Goal: Task Accomplishment & Management: Use online tool/utility

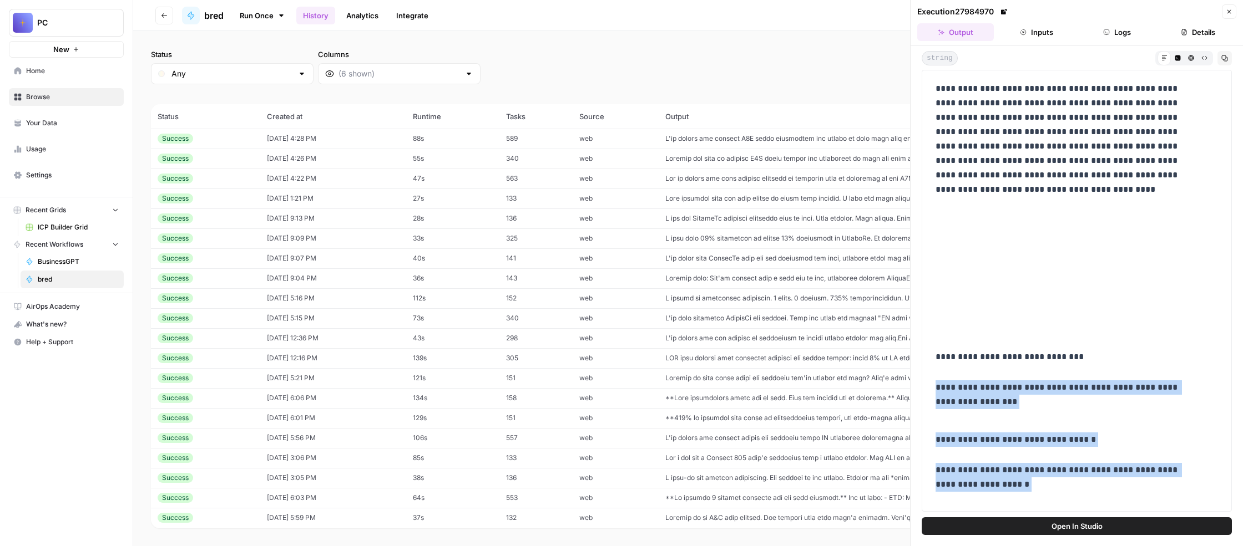
scroll to position [3069, 0]
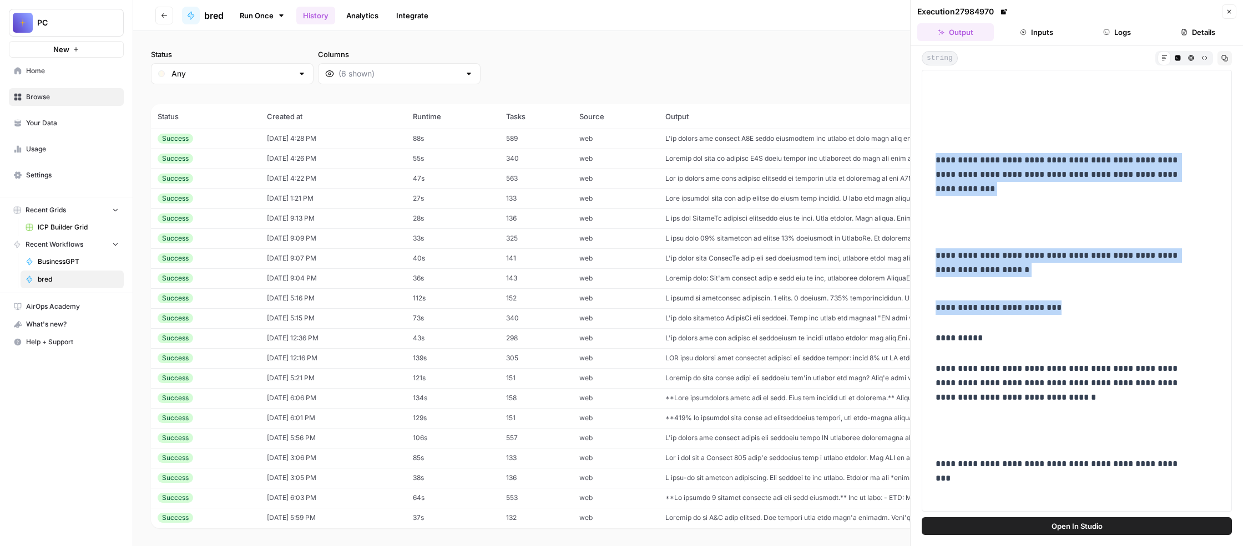
click at [1226, 15] on icon "button" at bounding box center [1229, 11] width 7 height 7
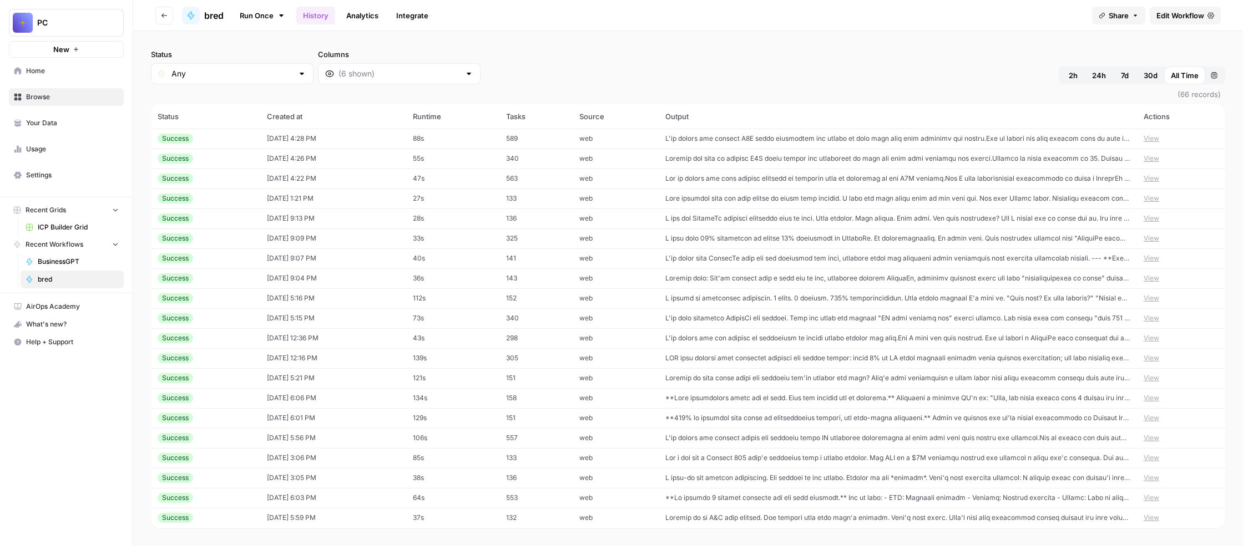
click at [292, 22] on link "Run Once" at bounding box center [261, 15] width 59 height 19
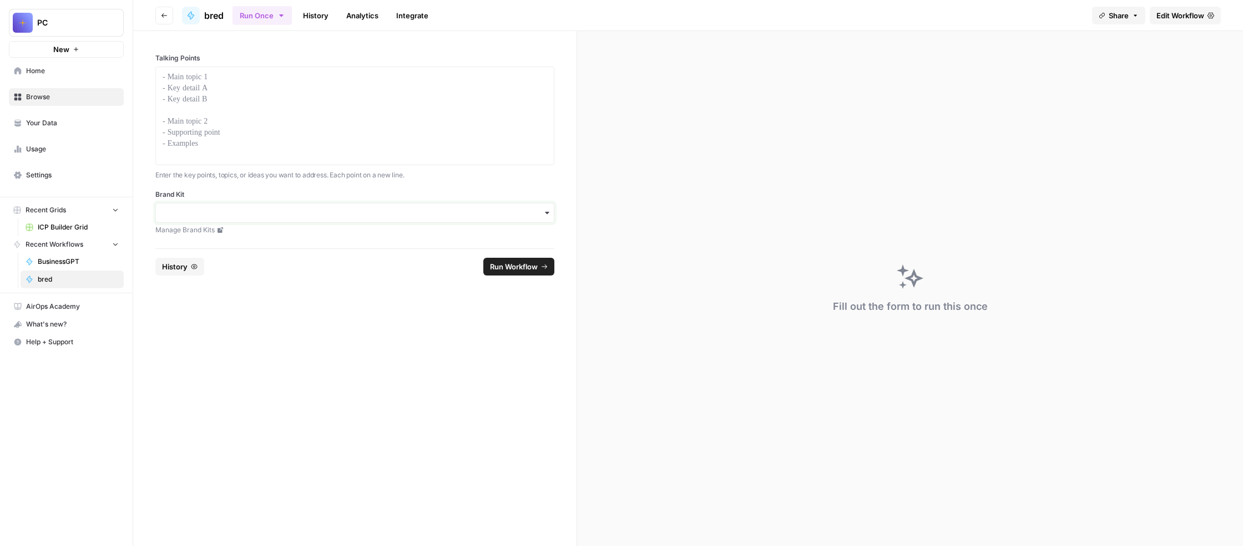
click at [307, 219] on input "Brand Kit" at bounding box center [355, 212] width 384 height 11
click at [309, 381] on div "Unstuck Engine" at bounding box center [408, 370] width 349 height 21
click at [1156, 21] on span "Edit Workflow" at bounding box center [1180, 15] width 48 height 11
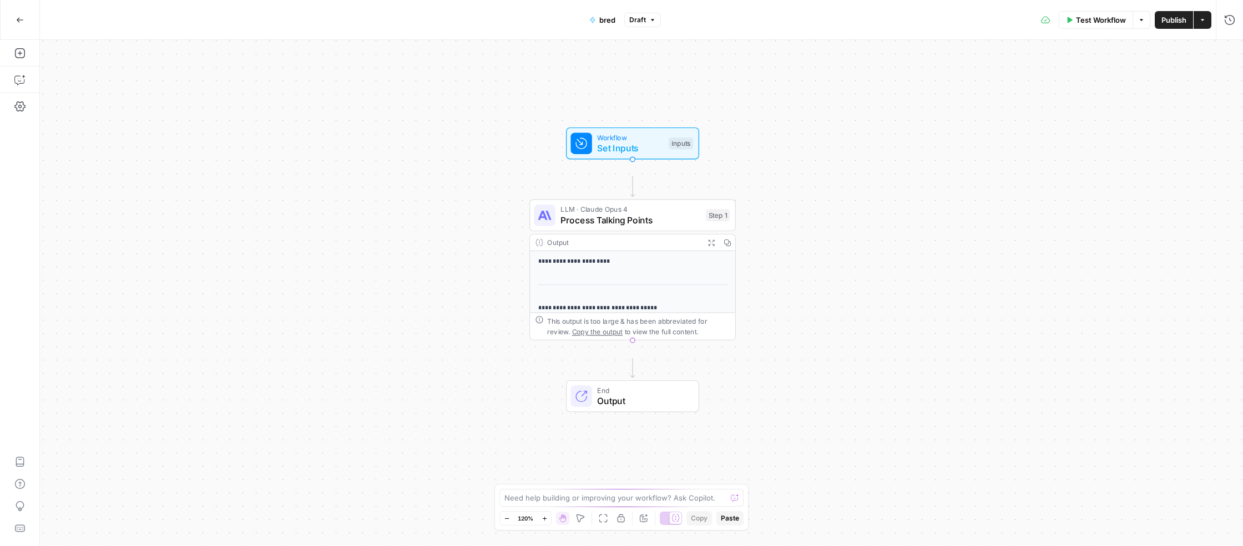
drag, startPoint x: 507, startPoint y: 315, endPoint x: 498, endPoint y: 299, distance: 17.9
click at [498, 299] on div "**********" at bounding box center [641, 293] width 1203 height 507
click at [641, 227] on span "Process Talking Points" at bounding box center [630, 220] width 140 height 13
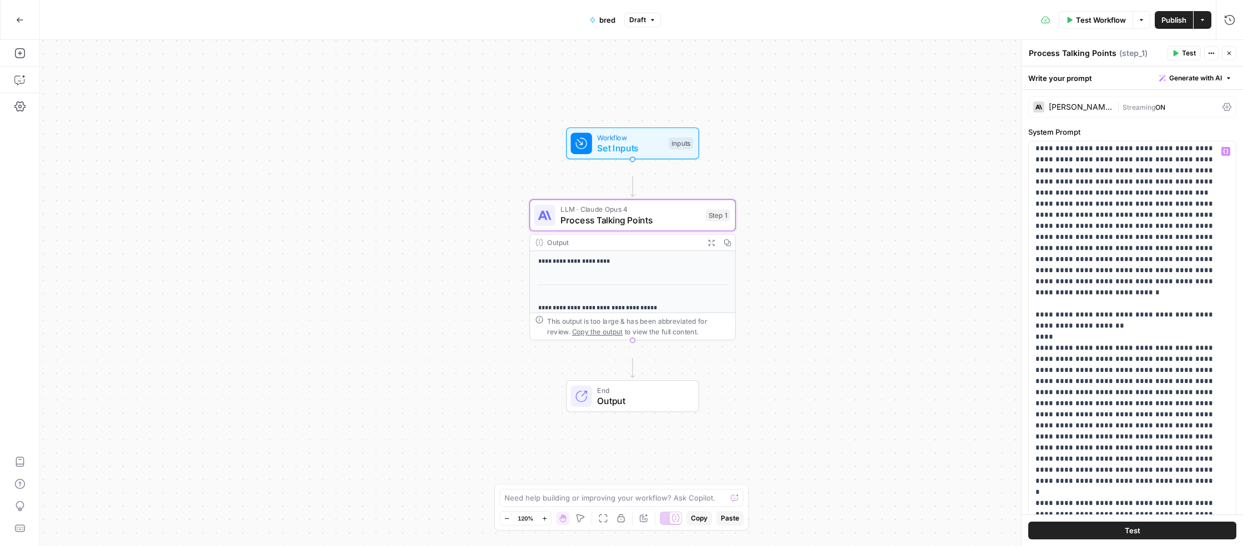
scroll to position [6631, 0]
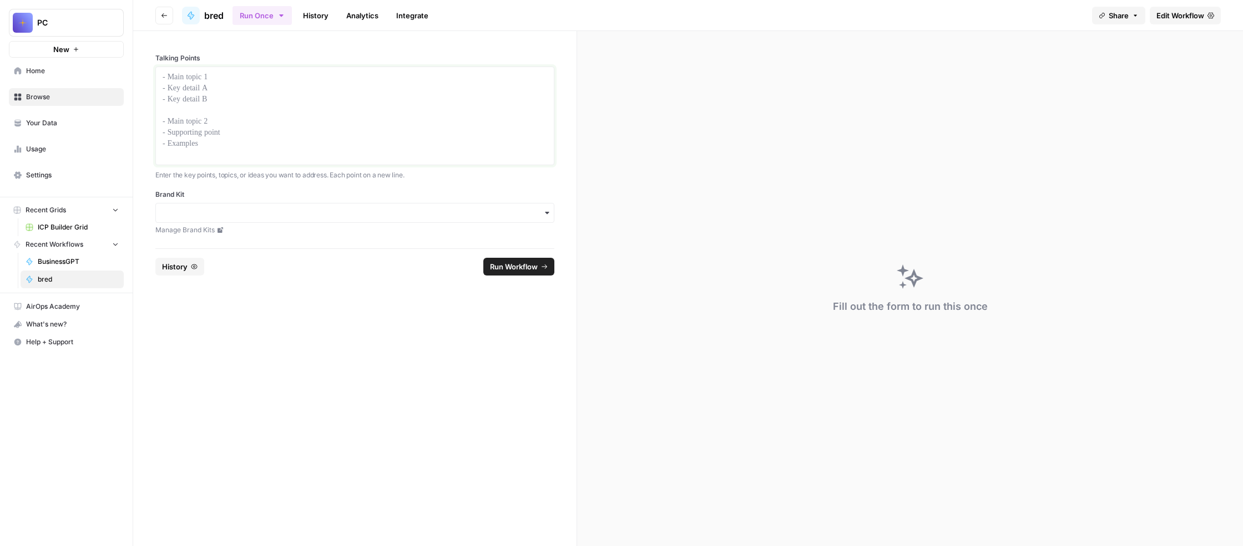
click at [294, 83] on p at bounding box center [355, 77] width 384 height 11
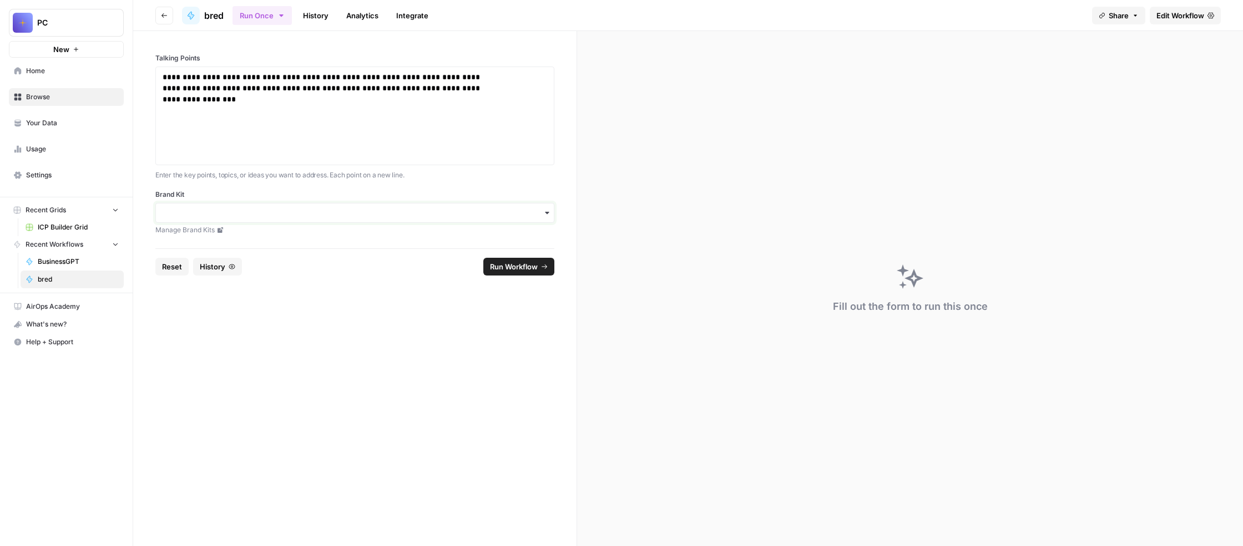
click at [286, 219] on input "Brand Kit" at bounding box center [355, 212] width 384 height 11
click at [328, 374] on div "Unstuck Engine" at bounding box center [408, 370] width 349 height 21
click at [538, 272] on span "Run Workflow" at bounding box center [514, 266] width 48 height 11
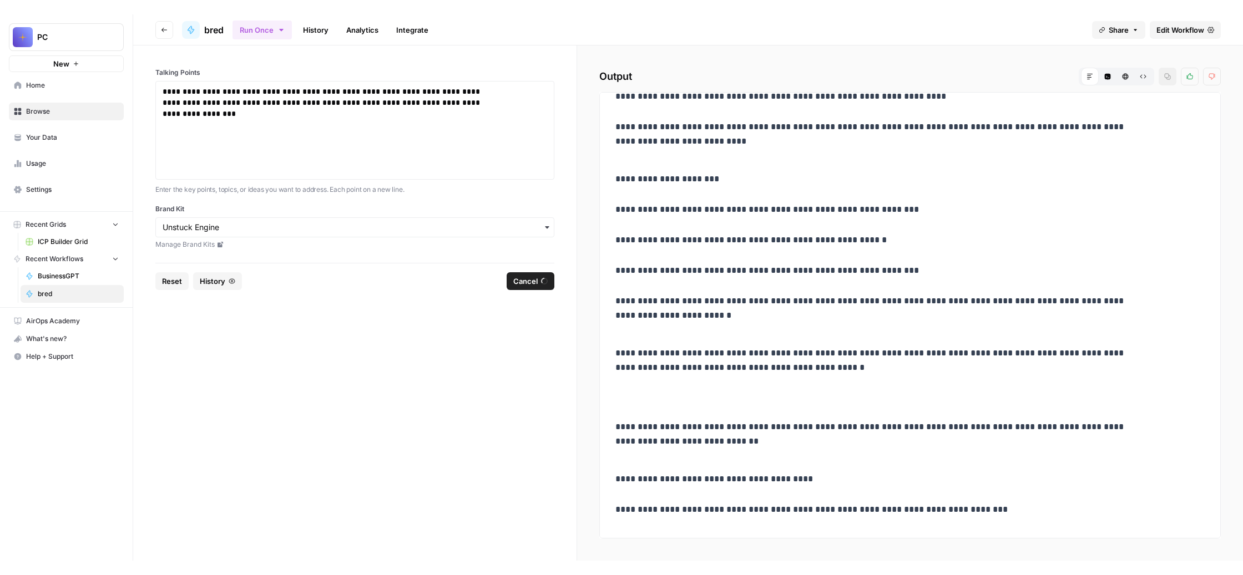
scroll to position [188, 0]
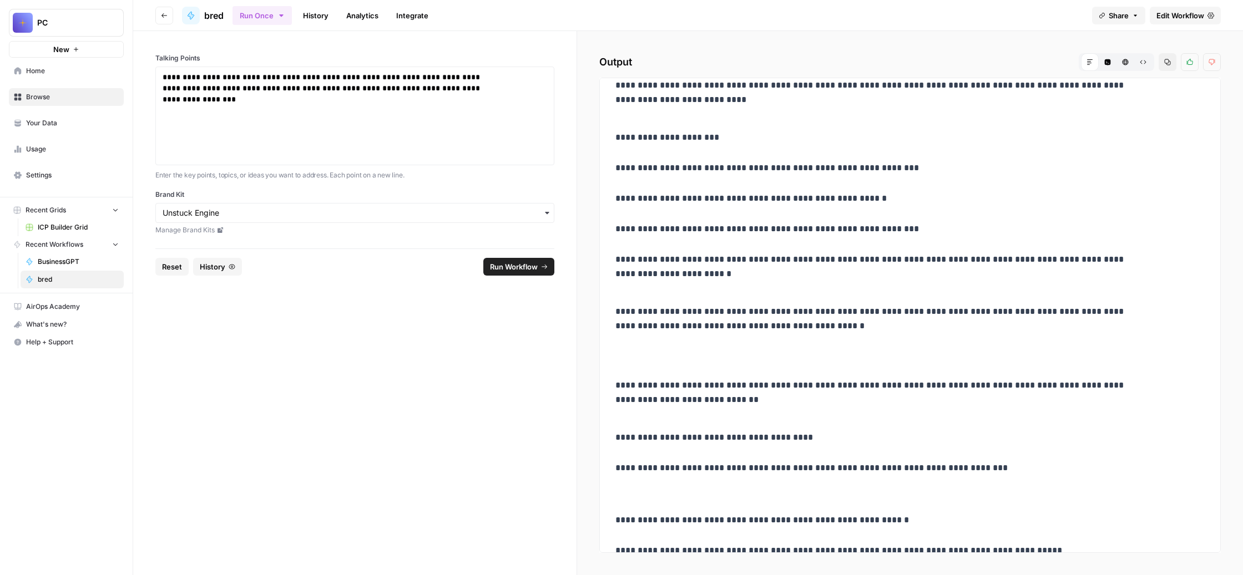
click at [224, 14] on span "bred" at bounding box center [213, 15] width 19 height 13
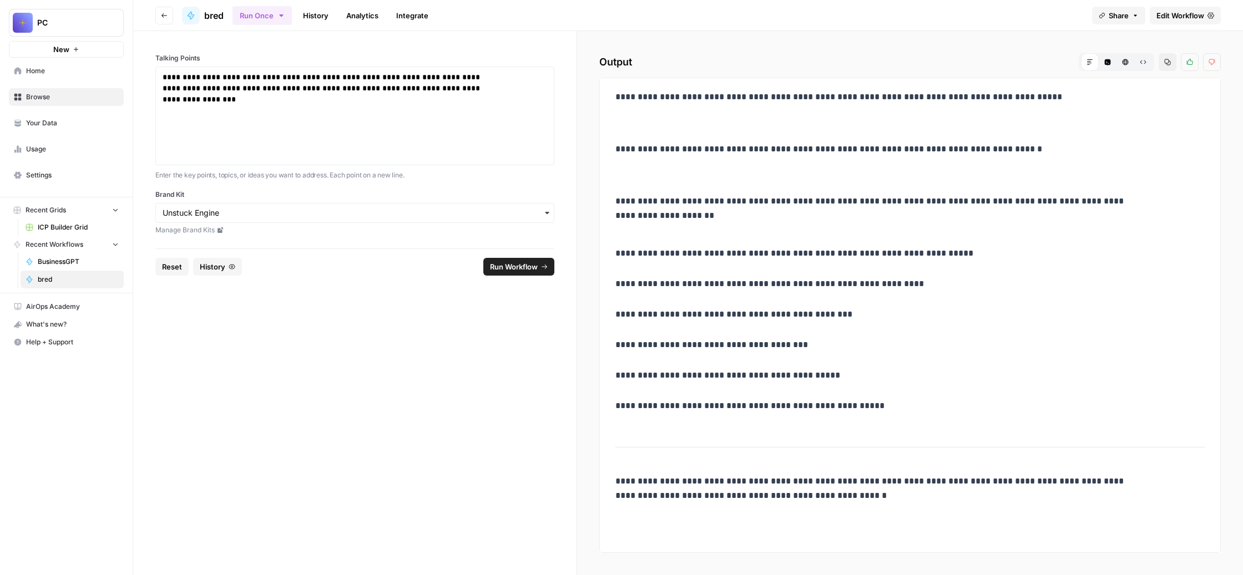
scroll to position [838, 0]
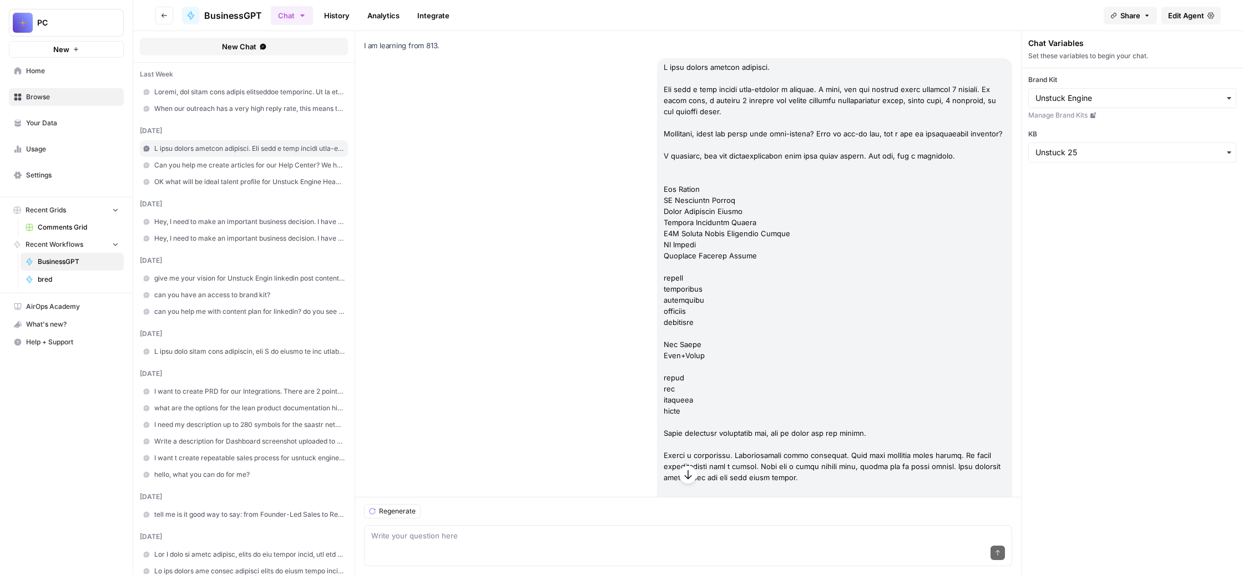
scroll to position [140593, 0]
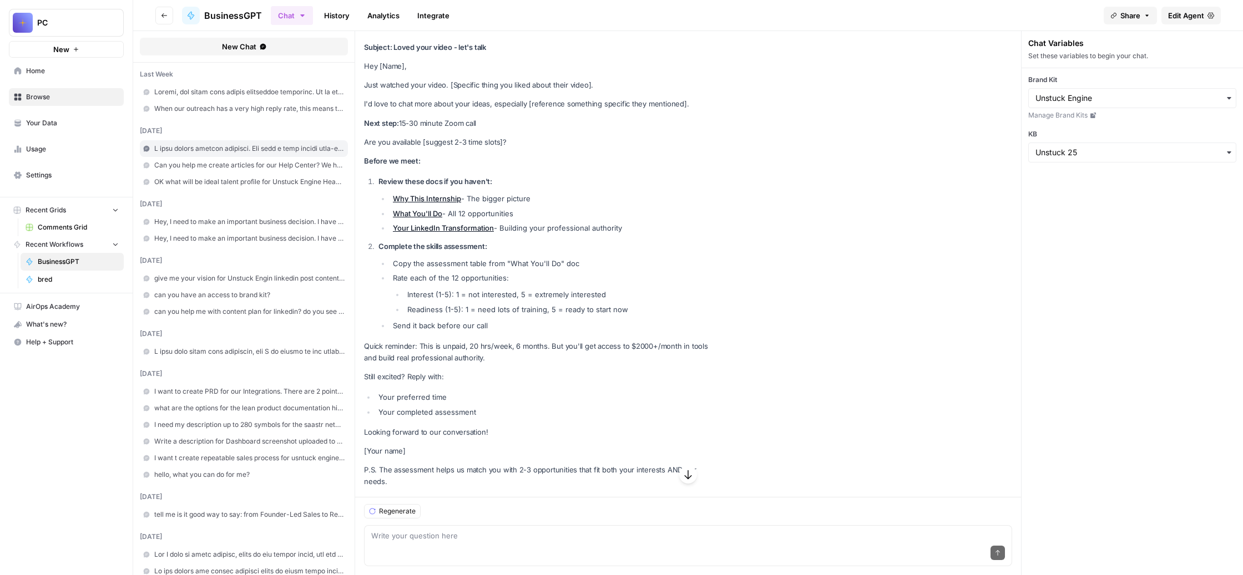
click at [107, 232] on span "Comments Grid" at bounding box center [78, 227] width 81 height 10
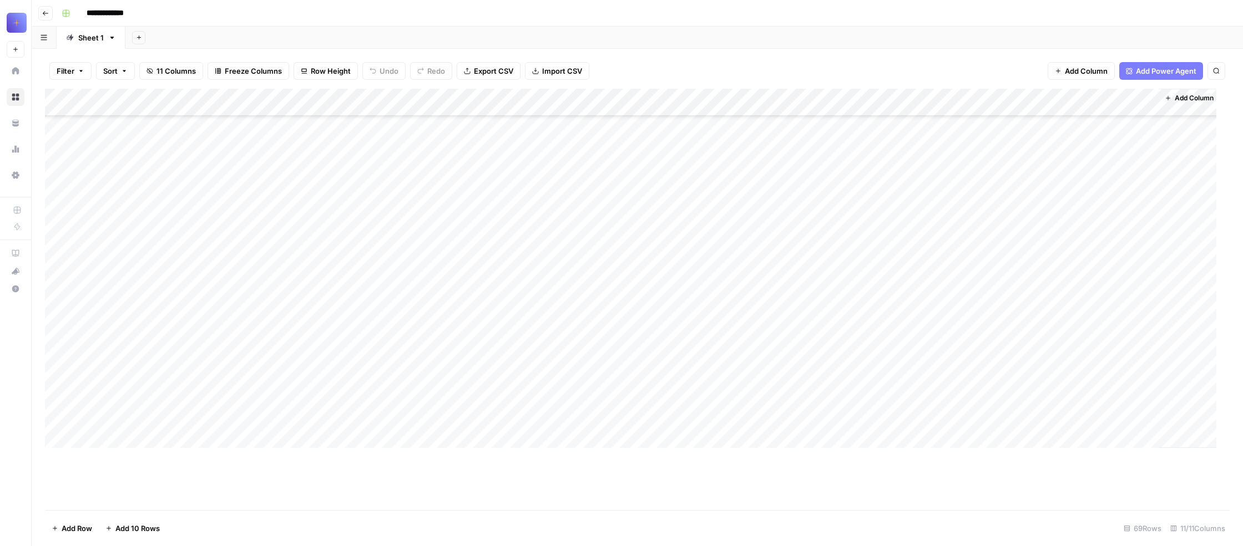
scroll to position [444, 0]
click at [443, 146] on div "Add Column" at bounding box center [630, 269] width 1171 height 360
click at [455, 266] on span "Edit Workflow" at bounding box center [440, 260] width 97 height 11
